Goal: Contribute content

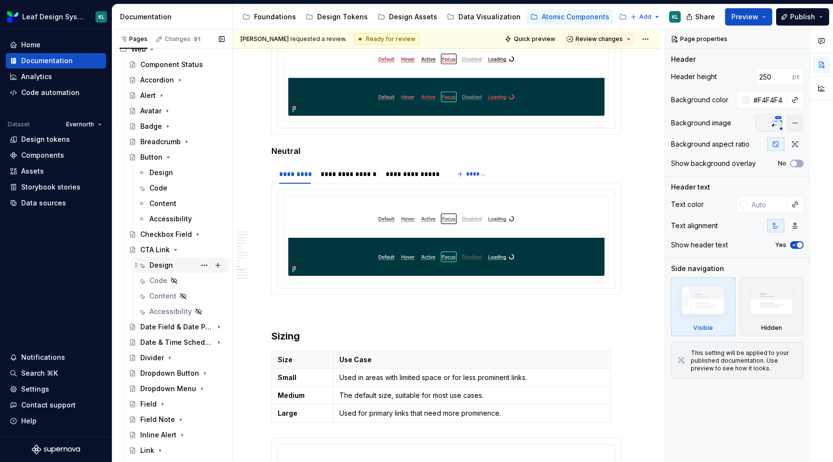
scroll to position [45, 0]
click at [168, 157] on icon "Page tree" at bounding box center [168, 156] width 8 height 8
type textarea "*"
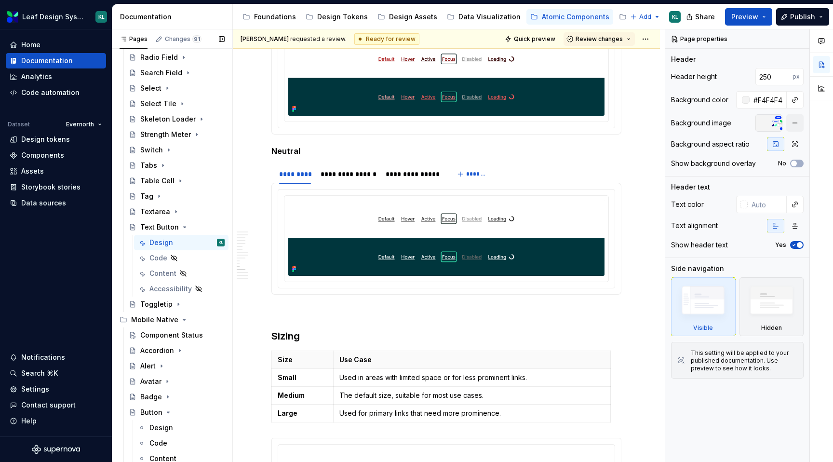
scroll to position [514, 0]
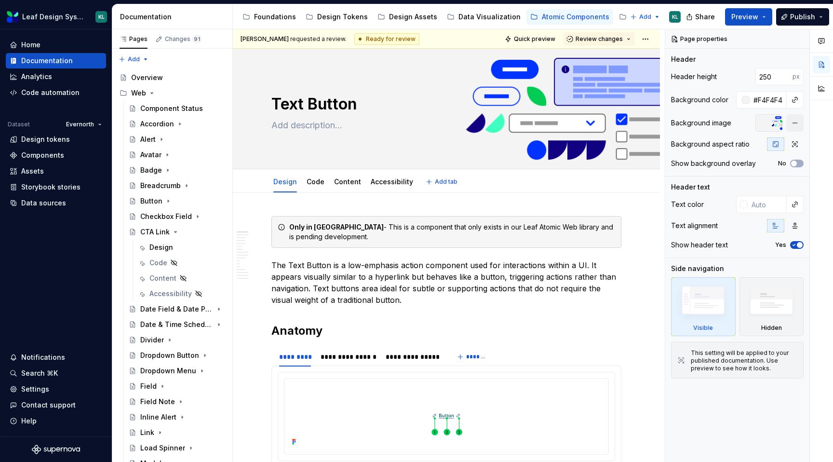
click at [245, 184] on div "Design Code Content Accessibility Add tab" at bounding box center [446, 181] width 427 height 24
click at [616, 35] on span "Review changes" at bounding box center [599, 39] width 47 height 8
click at [654, 183] on div "Design Code Content Accessibility Add tab" at bounding box center [446, 181] width 427 height 24
click at [175, 246] on div "Design" at bounding box center [186, 248] width 75 height 14
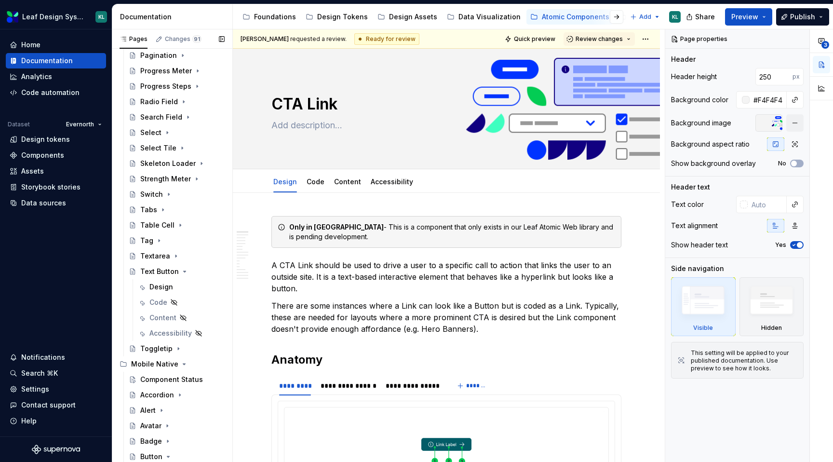
scroll to position [452, 0]
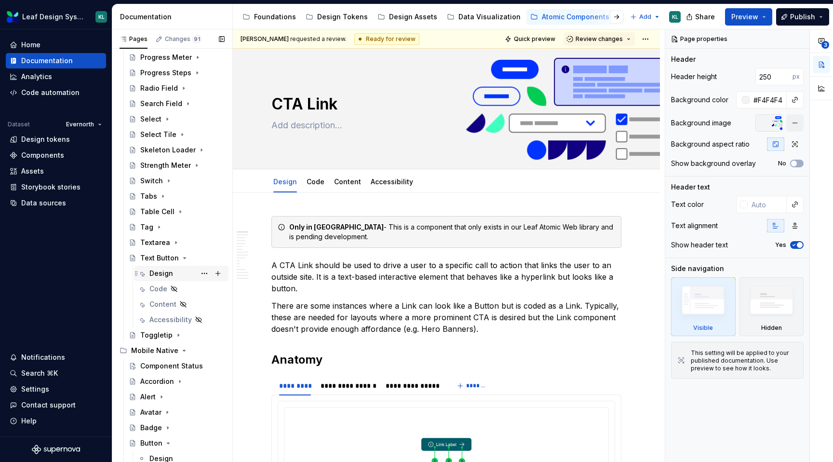
click at [178, 273] on div "Design" at bounding box center [186, 274] width 75 height 14
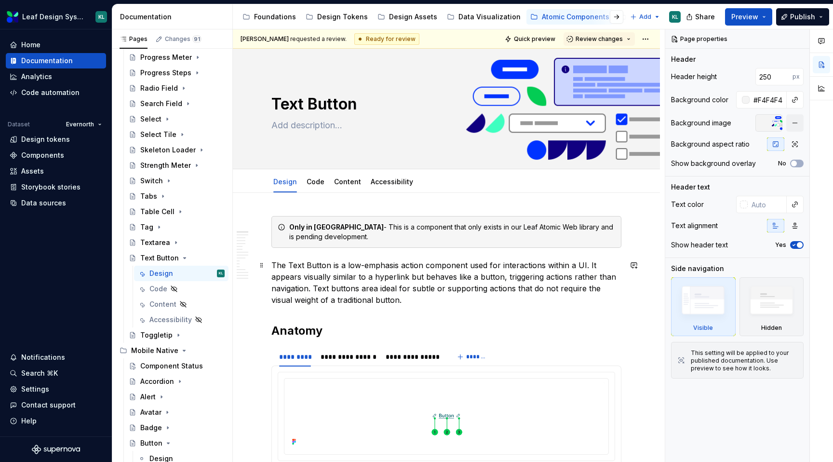
type textarea "*"
